Goal: Check status: Check status

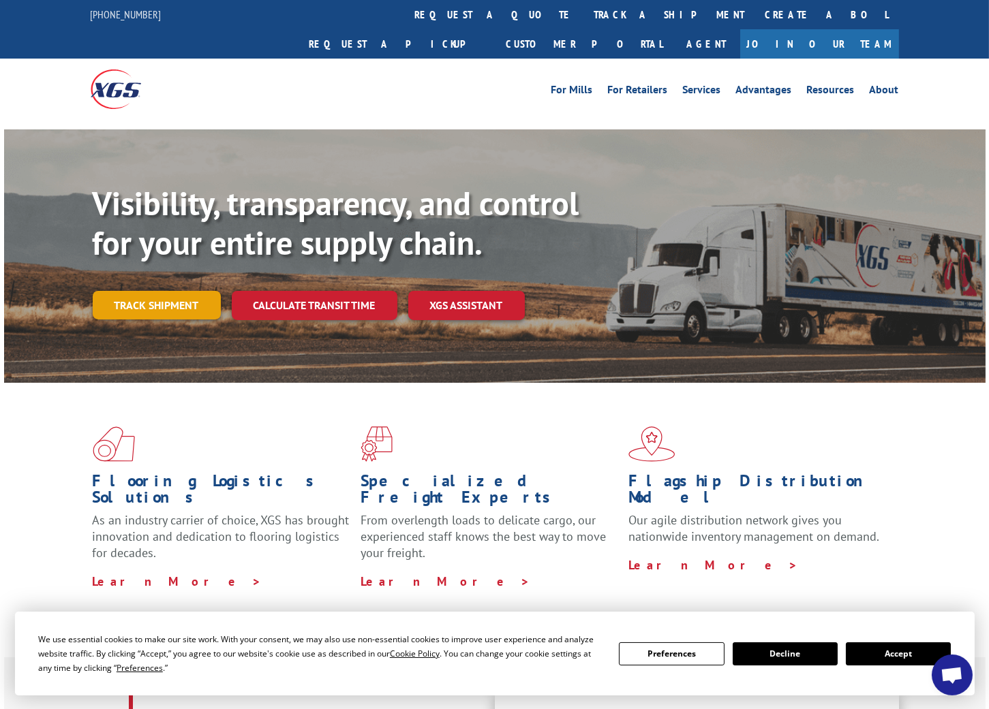
click at [169, 291] on link "Track shipment" at bounding box center [157, 305] width 128 height 29
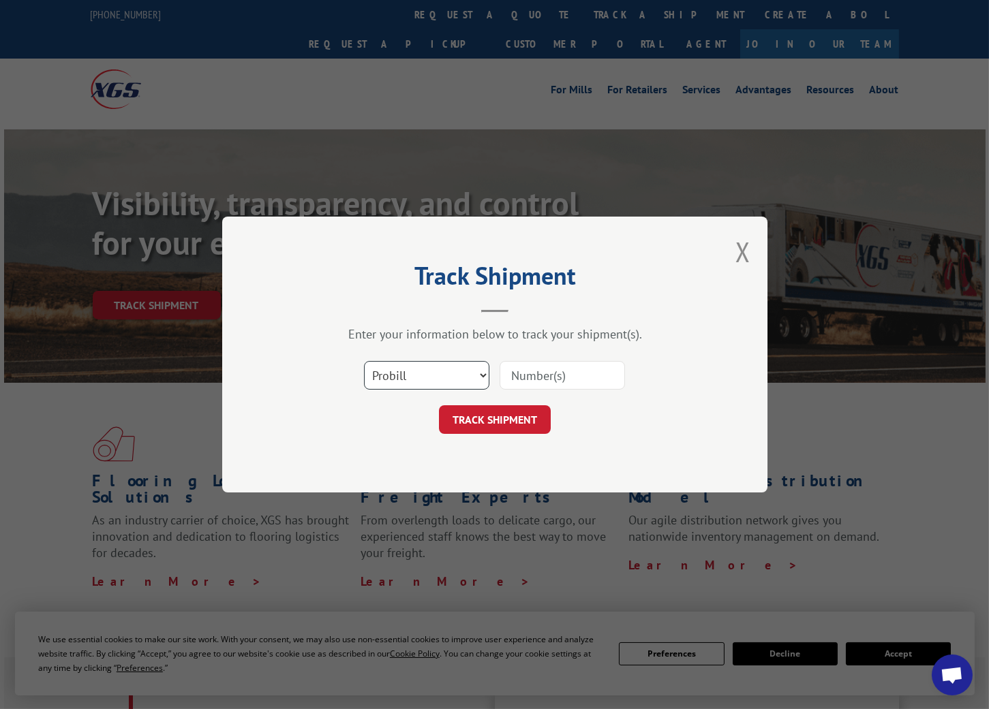
click at [428, 369] on select "Select category... Probill BOL PO" at bounding box center [426, 375] width 125 height 29
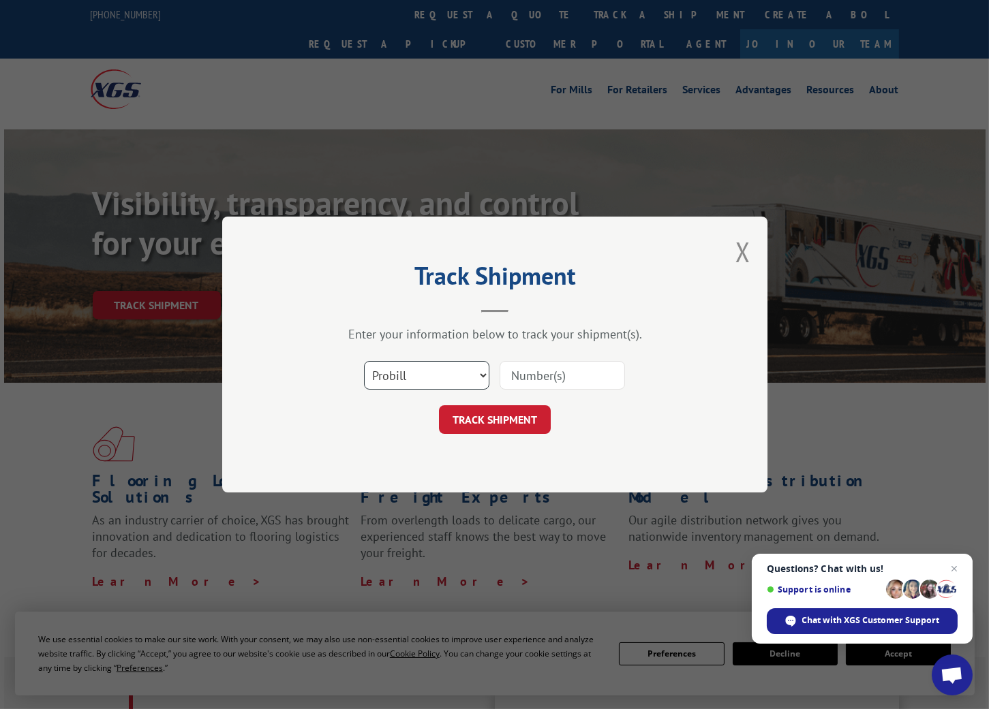
select select "po"
click at [364, 361] on select "Select category... Probill BOL PO" at bounding box center [426, 375] width 125 height 29
click at [554, 377] on input at bounding box center [561, 375] width 125 height 29
type input "04510721"
click at [512, 413] on button "TRACK SHIPMENT" at bounding box center [495, 419] width 112 height 29
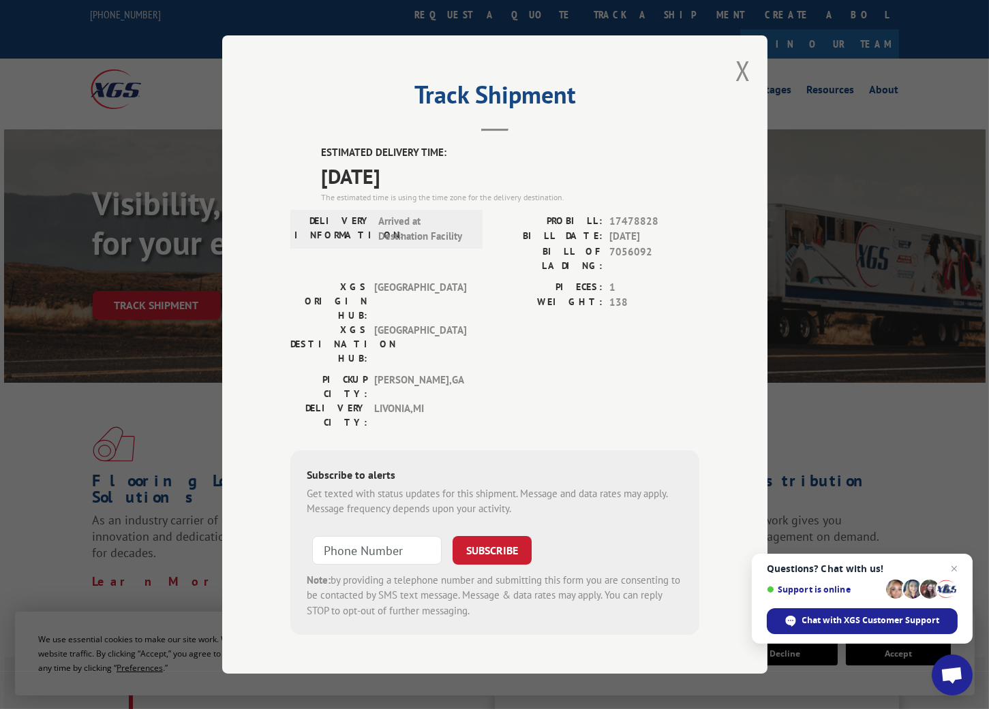
drag, startPoint x: 436, startPoint y: 187, endPoint x: 311, endPoint y: 161, distance: 128.0
click at [311, 161] on div "ESTIMATED DELIVERY TIME: [DATE] The estimated time is using the time zone for t…" at bounding box center [494, 390] width 409 height 490
copy div "ESTIMATED DELIVERY TIME: [DATE]"
